Goal: Task Accomplishment & Management: Complete application form

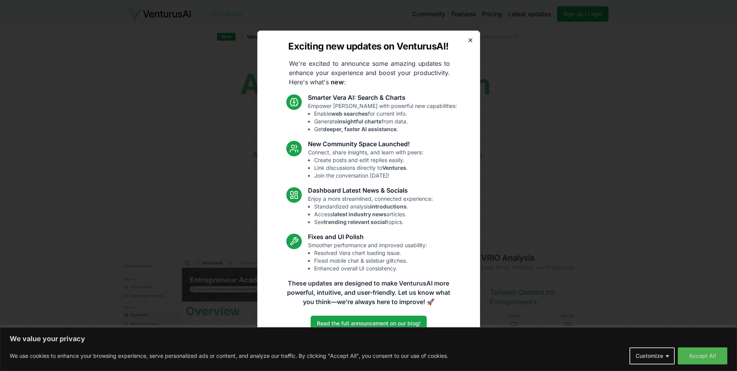
click at [471, 37] on icon "button" at bounding box center [471, 40] width 6 height 6
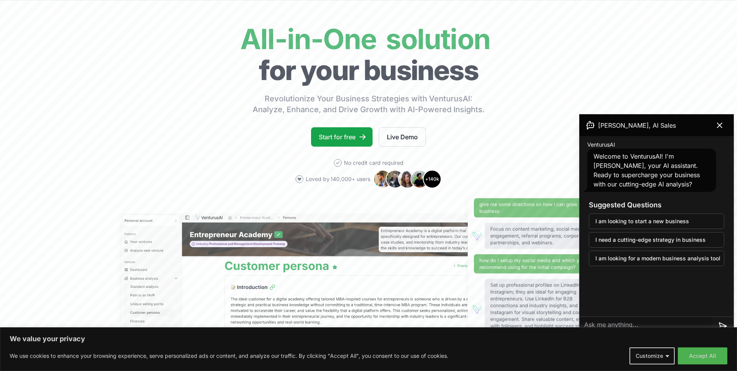
scroll to position [39, 0]
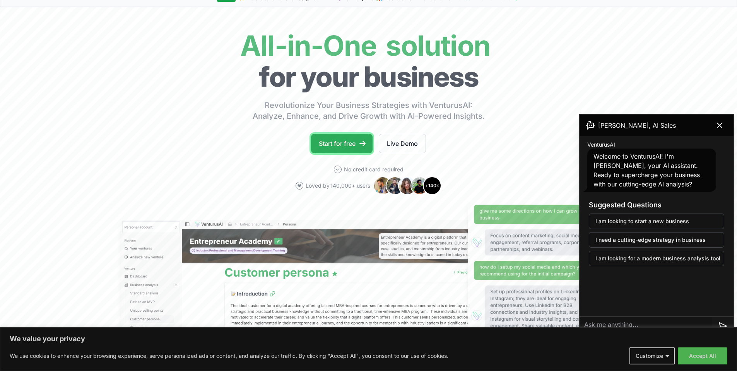
click at [344, 139] on link "Start for free" at bounding box center [342, 143] width 62 height 19
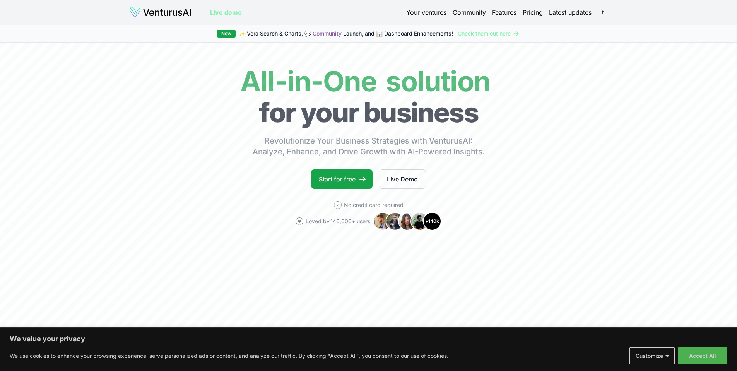
click at [436, 12] on link "Your ventures" at bounding box center [426, 12] width 40 height 9
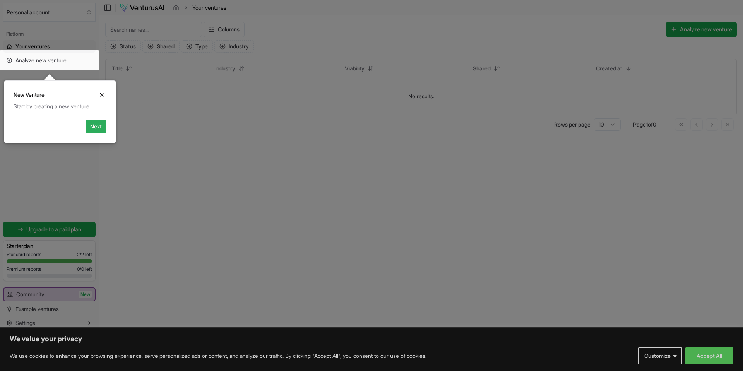
click at [94, 129] on button "Next" at bounding box center [96, 127] width 21 height 14
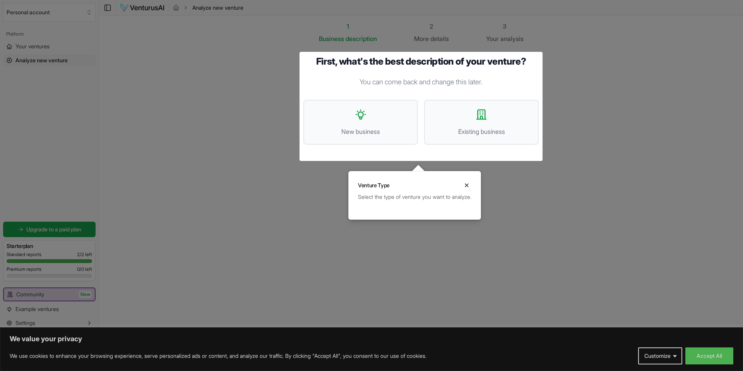
click at [46, 61] on div at bounding box center [371, 185] width 743 height 371
click at [12, 64] on div at bounding box center [371, 185] width 743 height 371
click at [39, 251] on div at bounding box center [371, 185] width 743 height 371
click at [470, 184] on icon "Close" at bounding box center [467, 185] width 6 height 6
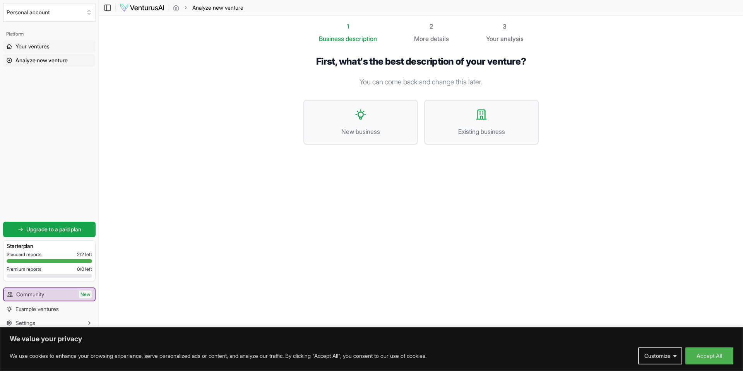
click at [45, 47] on span "Your ventures" at bounding box center [32, 47] width 34 height 8
